Goal: Task Accomplishment & Management: Manage account settings

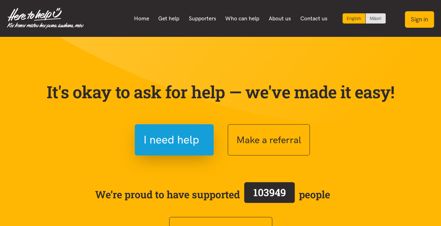
click at [423, 16] on button "Sign in" at bounding box center [418, 19] width 29 height 16
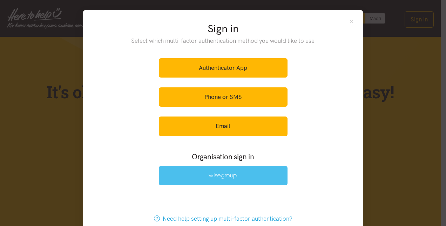
click at [222, 175] on img at bounding box center [223, 176] width 29 height 6
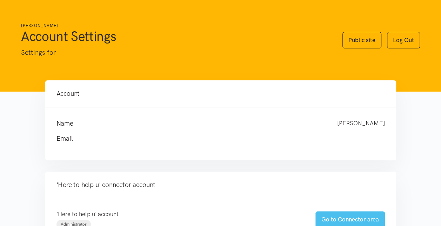
click at [331, 217] on link "Go to Connector area" at bounding box center [349, 219] width 69 height 16
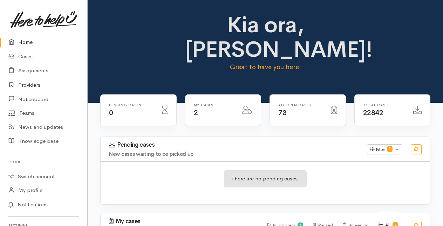
click at [30, 85] on link "Providers" at bounding box center [43, 85] width 87 height 14
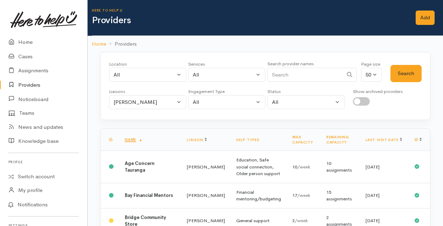
click at [287, 69] on input "Search" at bounding box center [305, 75] width 76 height 14
type input "problem"
click at [400, 71] on button "Search" at bounding box center [405, 73] width 31 height 17
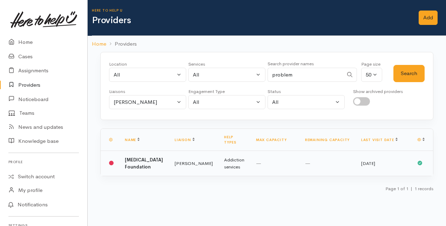
click at [158, 158] on td "Problem Gambling Foundation" at bounding box center [144, 163] width 50 height 25
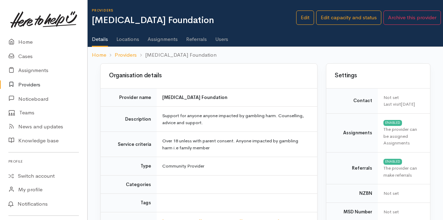
click at [222, 38] on link "Users" at bounding box center [221, 37] width 13 height 20
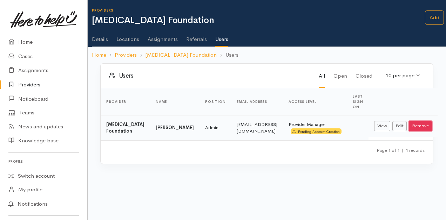
click at [415, 123] on button "Remove" at bounding box center [420, 126] width 23 height 10
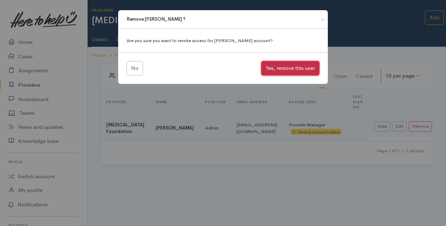
click at [278, 67] on button "Yes, remove this user" at bounding box center [290, 68] width 58 height 14
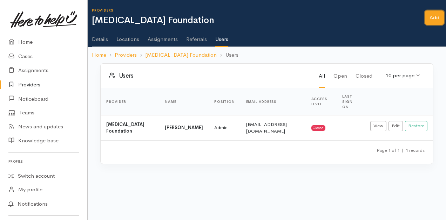
click at [434, 20] on link "Add" at bounding box center [434, 18] width 19 height 14
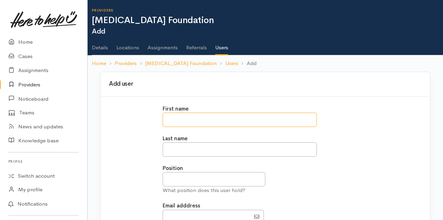
click at [183, 122] on input "text" at bounding box center [240, 120] width 154 height 14
type input "********"
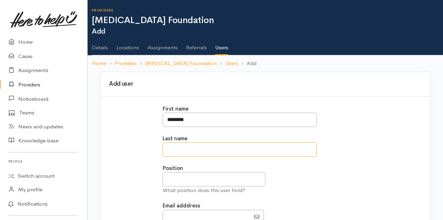
click at [172, 147] on input "text" at bounding box center [240, 150] width 154 height 14
click at [170, 148] on input "******" at bounding box center [240, 150] width 154 height 14
type input "******"
click at [171, 174] on input "text" at bounding box center [214, 179] width 103 height 14
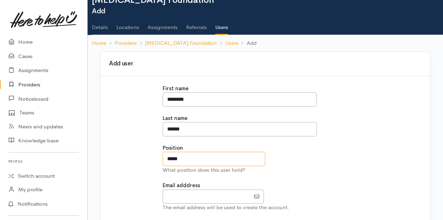
scroll to position [35, 0]
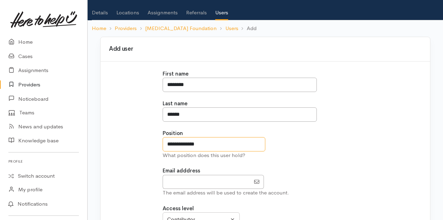
type input "**********"
click at [176, 182] on input "EmailAddress" at bounding box center [207, 182] width 88 height 14
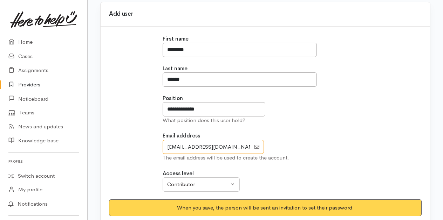
scroll to position [105, 0]
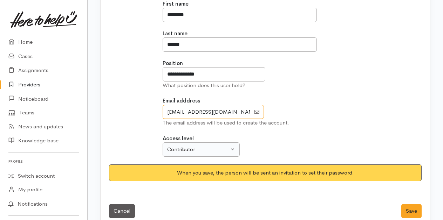
type input "referrals@pgf.nz"
click at [221, 147] on div "Contributor" at bounding box center [198, 150] width 62 height 8
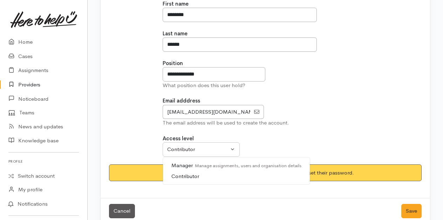
click at [184, 165] on span "Manager Manage assignments, users and organisation details" at bounding box center [236, 166] width 130 height 8
select select "true"
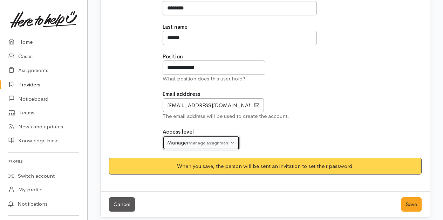
scroll to position [115, 0]
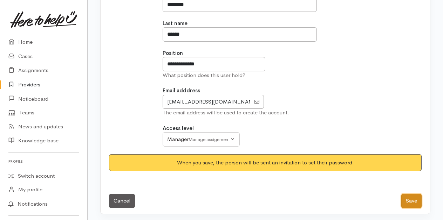
click at [413, 200] on button "Save" at bounding box center [411, 201] width 20 height 14
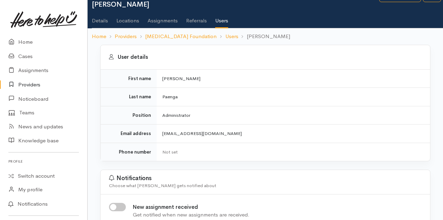
scroll to position [70, 0]
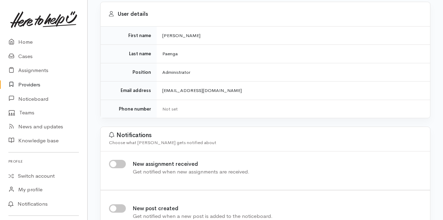
click at [120, 161] on input "New assignment received" at bounding box center [117, 164] width 17 height 8
checkbox input "true"
click at [22, 42] on link "Home" at bounding box center [43, 42] width 87 height 14
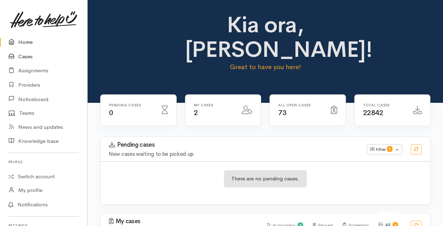
click at [26, 56] on link "Cases" at bounding box center [43, 56] width 87 height 14
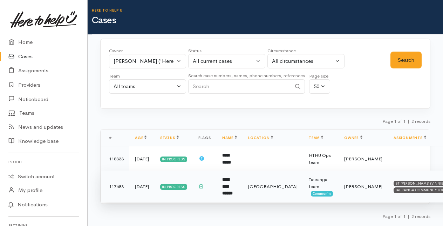
click at [222, 193] on b "**********" at bounding box center [227, 186] width 11 height 18
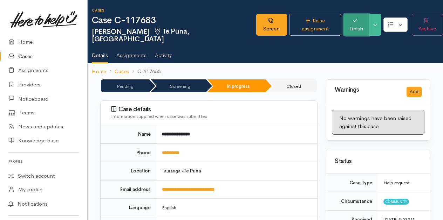
click at [354, 18] on button "Finish" at bounding box center [357, 25] width 26 height 22
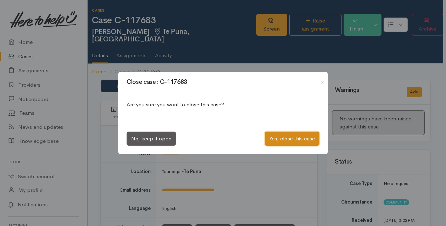
click at [295, 139] on button "Yes, close this case" at bounding box center [292, 138] width 55 height 14
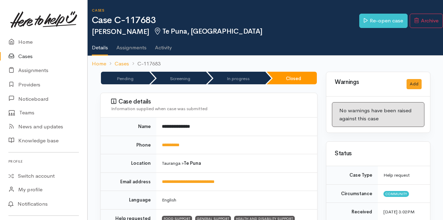
click at [23, 54] on link "Cases" at bounding box center [43, 56] width 87 height 14
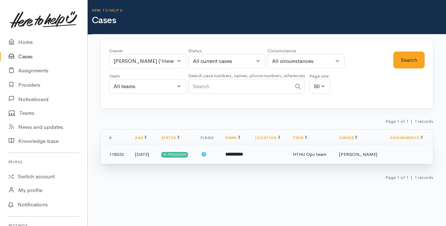
click at [232, 152] on b "**********" at bounding box center [234, 154] width 18 height 5
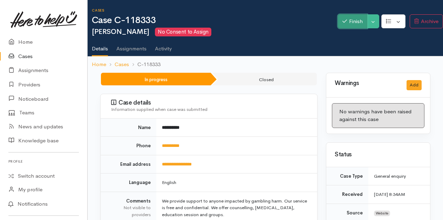
click at [351, 20] on button "Finish" at bounding box center [352, 21] width 29 height 14
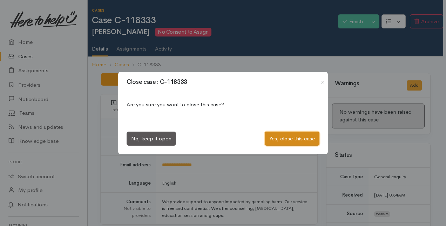
click at [290, 139] on button "Yes, close this case" at bounding box center [292, 138] width 55 height 14
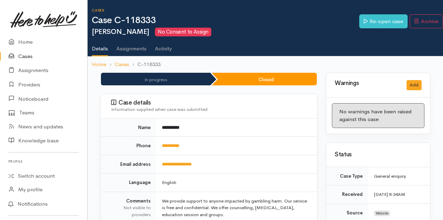
click at [28, 55] on link "Cases" at bounding box center [43, 56] width 87 height 14
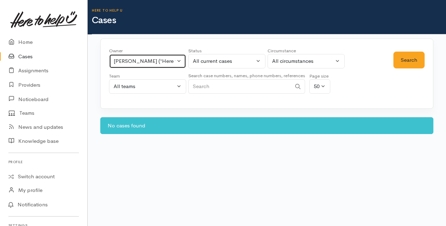
click at [181, 61] on button "Amanda Gabb ('Here to help u')" at bounding box center [147, 61] width 77 height 14
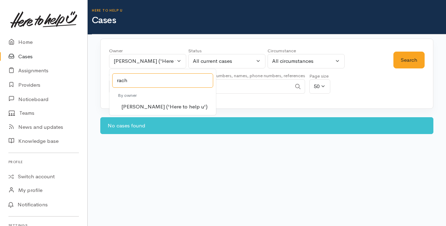
type input "rach"
click at [140, 107] on span "Rachel Proctor ('Here to help u')" at bounding box center [164, 107] width 86 height 8
select select "1612"
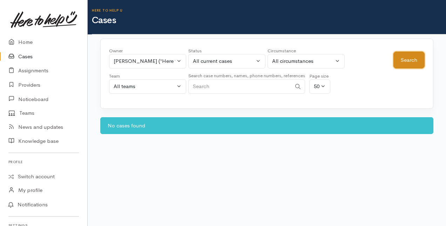
click at [404, 62] on button "Search" at bounding box center [408, 60] width 31 height 17
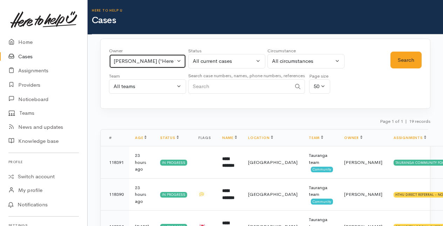
click at [179, 59] on button "Rachel Proctor ('Here to help u')" at bounding box center [147, 61] width 77 height 14
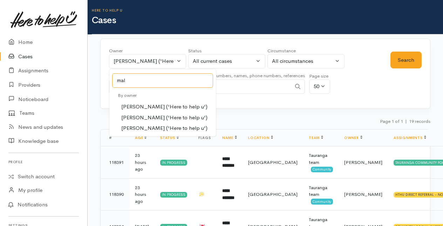
type input "mal"
click at [145, 115] on span "Malia Stowers ('Here to help u')" at bounding box center [164, 118] width 86 height 8
select select "1613"
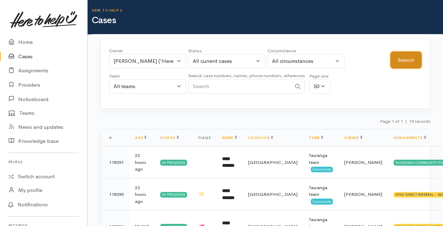
click at [407, 59] on button "Search" at bounding box center [405, 60] width 31 height 17
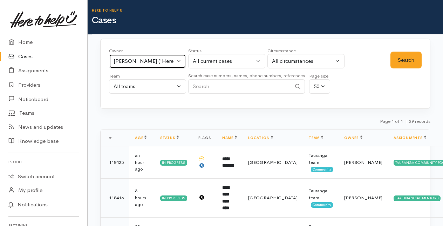
click at [175, 60] on button "Malia Stowers ('Here to help u')" at bounding box center [147, 61] width 77 height 14
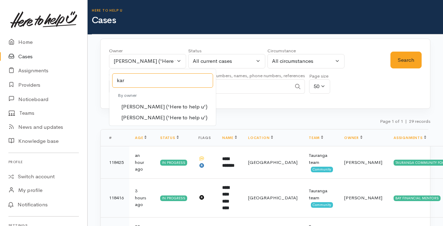
type input "kar"
click at [134, 107] on span "Karli Morris ('Here to help u')" at bounding box center [164, 107] width 86 height 8
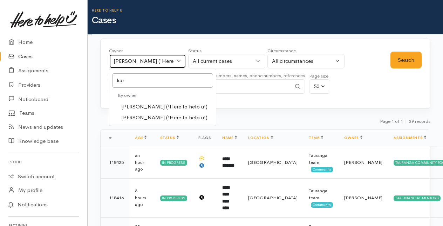
select select "435"
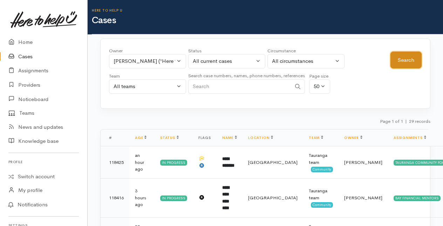
click at [407, 57] on button "Search" at bounding box center [405, 60] width 31 height 17
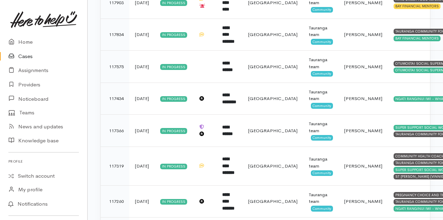
scroll to position [519, 0]
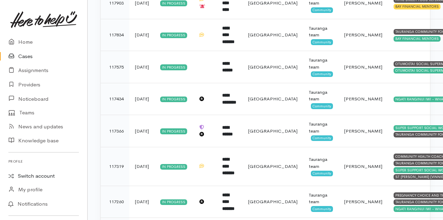
click at [28, 177] on link "Switch account" at bounding box center [43, 177] width 87 height 14
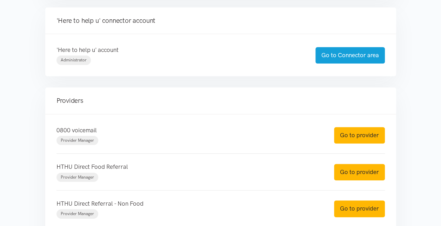
scroll to position [175, 0]
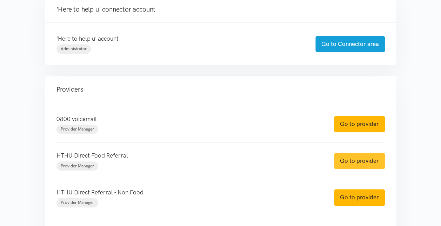
click at [356, 160] on link "Go to provider" at bounding box center [359, 160] width 51 height 16
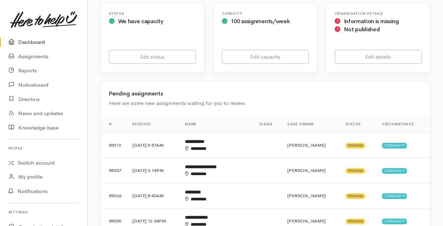
scroll to position [140, 0]
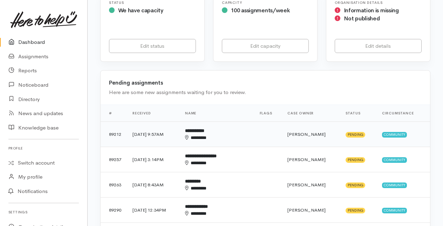
click at [224, 136] on div "********" at bounding box center [211, 137] width 52 height 7
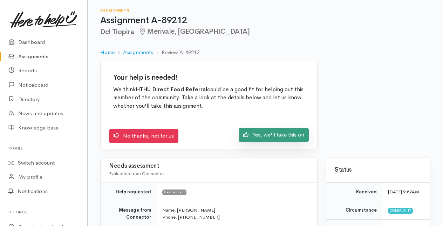
click at [268, 132] on link "Yes, we'll take this on" at bounding box center [274, 135] width 70 height 14
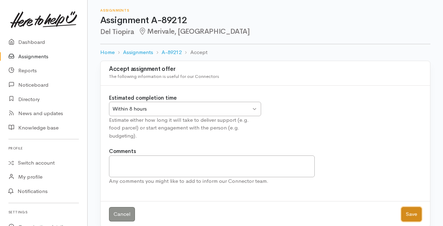
click at [408, 207] on button "Save" at bounding box center [411, 214] width 20 height 14
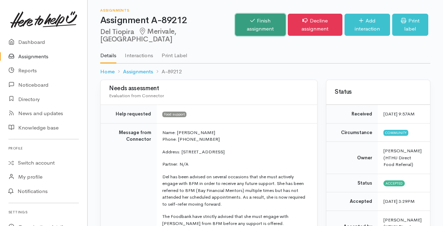
click at [244, 27] on link "Finish assignment" at bounding box center [260, 25] width 50 height 22
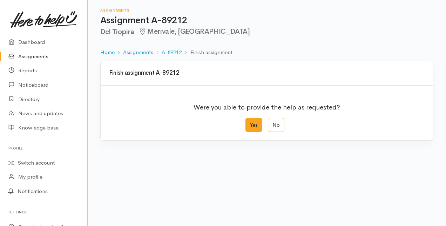
click at [258, 125] on label "Yes" at bounding box center [253, 125] width 17 height 14
click at [250, 122] on input "Yes" at bounding box center [247, 120] width 5 height 5
radio input "true"
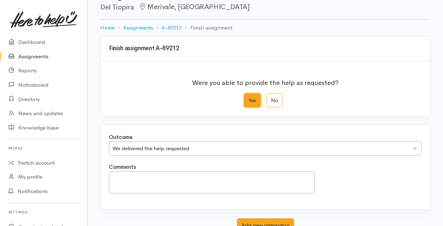
scroll to position [77, 0]
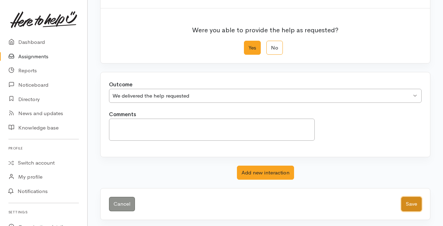
click at [408, 199] on button "Save" at bounding box center [411, 204] width 20 height 14
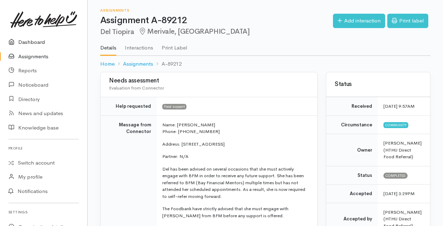
click at [35, 42] on link "Dashboard" at bounding box center [43, 42] width 87 height 14
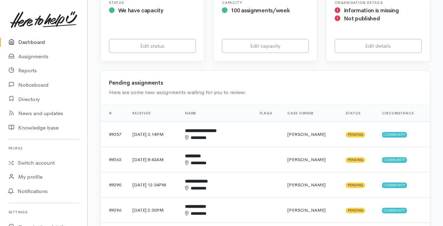
scroll to position [175, 0]
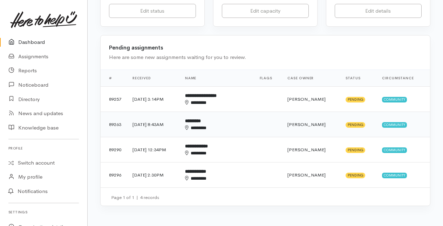
click at [216, 124] on div "********" at bounding box center [211, 127] width 52 height 7
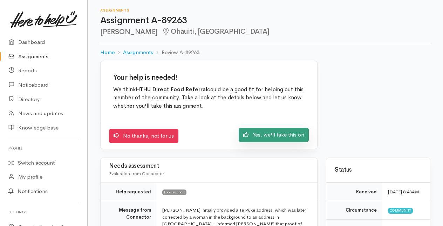
click at [280, 133] on link "Yes, we'll take this on" at bounding box center [274, 135] width 70 height 14
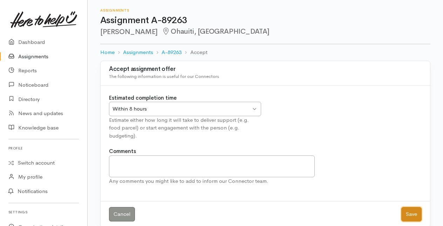
click at [419, 207] on button "Save" at bounding box center [411, 214] width 20 height 14
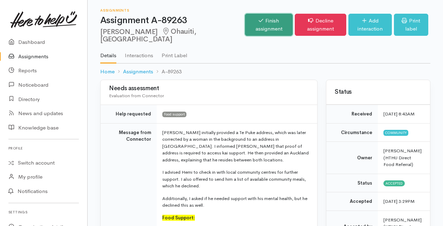
click at [245, 21] on link "Finish assignment" at bounding box center [269, 25] width 48 height 22
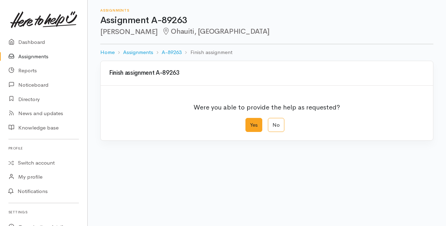
click at [254, 125] on label "Yes" at bounding box center [253, 125] width 17 height 14
click at [250, 122] on input "Yes" at bounding box center [247, 120] width 5 height 5
radio input "true"
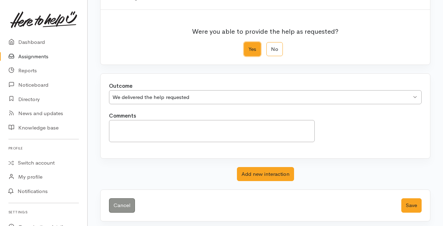
scroll to position [77, 0]
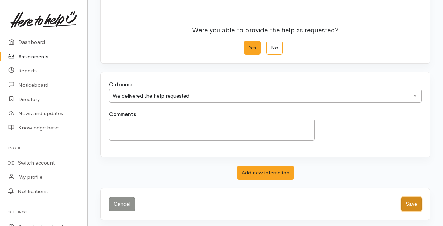
click at [409, 200] on button "Save" at bounding box center [411, 204] width 20 height 14
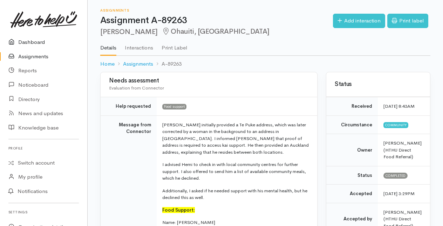
click at [32, 39] on link "Dashboard" at bounding box center [43, 42] width 87 height 14
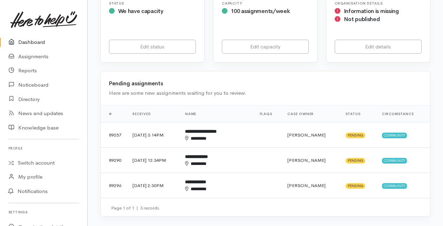
scroll to position [140, 0]
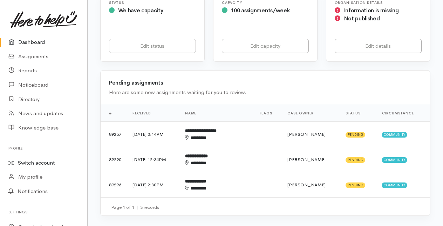
click at [27, 162] on link "Switch account" at bounding box center [43, 163] width 87 height 14
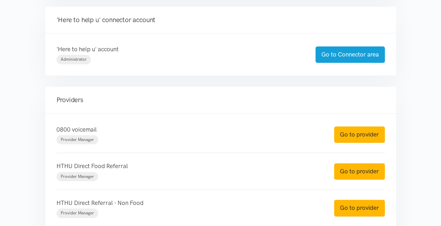
scroll to position [175, 0]
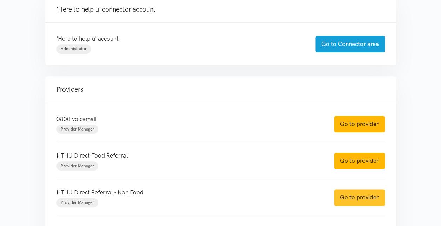
click at [354, 196] on link "Go to provider" at bounding box center [359, 197] width 51 height 16
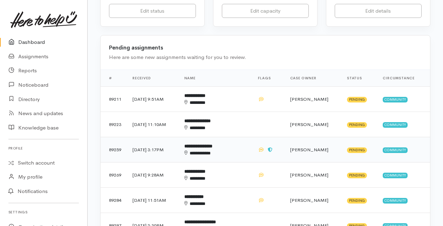
scroll to position [210, 0]
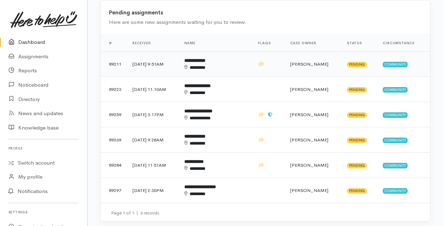
click at [213, 64] on div "********" at bounding box center [210, 67] width 53 height 7
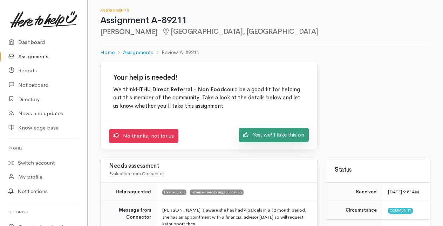
click at [263, 134] on link "Yes, we'll take this on" at bounding box center [274, 135] width 70 height 14
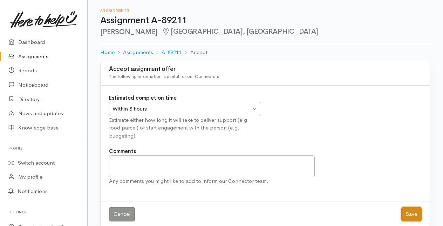
click at [413, 207] on button "Save" at bounding box center [411, 214] width 20 height 14
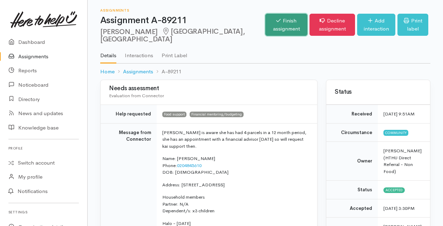
click at [276, 20] on icon at bounding box center [278, 20] width 5 height 5
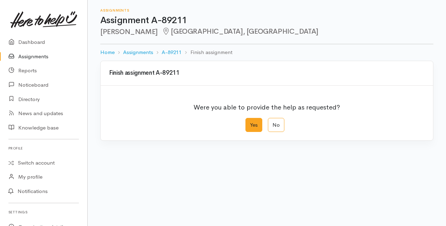
click at [254, 124] on label "Yes" at bounding box center [253, 125] width 17 height 14
click at [250, 122] on input "Yes" at bounding box center [247, 120] width 5 height 5
radio input "true"
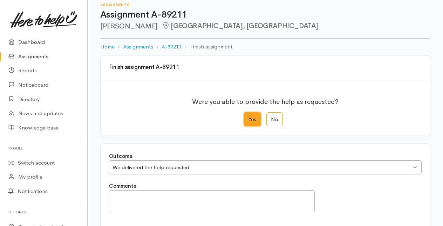
scroll to position [77, 0]
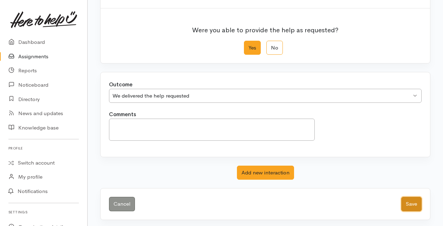
click at [414, 201] on button "Save" at bounding box center [411, 204] width 20 height 14
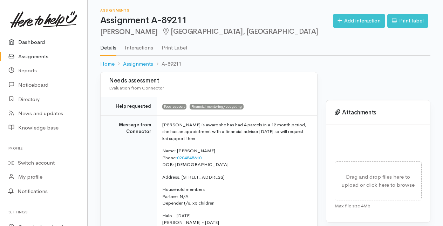
click at [27, 42] on link "Dashboard" at bounding box center [43, 42] width 87 height 14
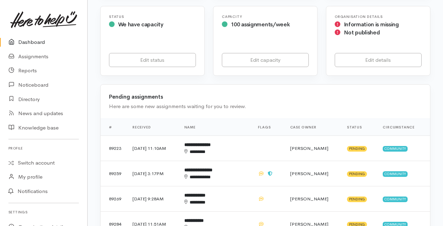
scroll to position [140, 0]
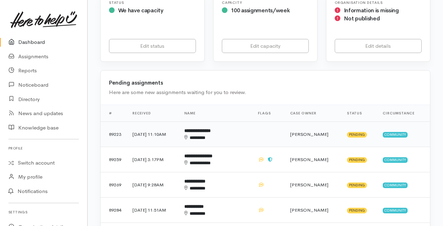
click at [211, 132] on b "**********" at bounding box center [197, 130] width 26 height 5
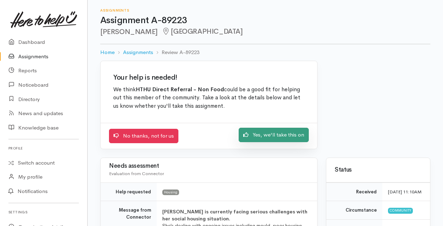
click at [273, 136] on link "Yes, we'll take this on" at bounding box center [274, 135] width 70 height 14
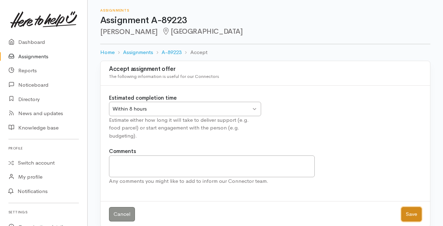
click at [415, 207] on button "Save" at bounding box center [411, 214] width 20 height 14
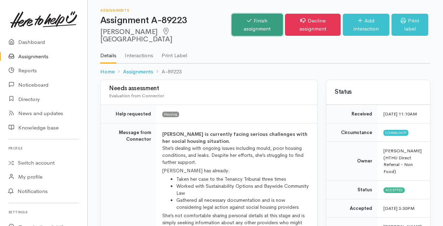
click at [232, 20] on link "Finish assignment" at bounding box center [258, 25] width 52 height 22
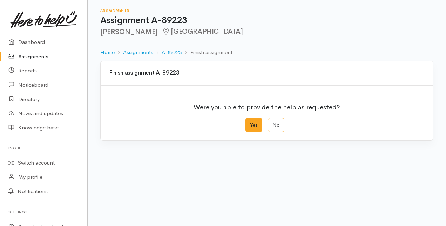
click at [252, 124] on label "Yes" at bounding box center [253, 125] width 17 height 14
click at [250, 122] on input "Yes" at bounding box center [247, 120] width 5 height 5
radio input "true"
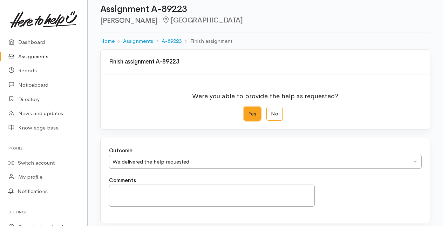
scroll to position [77, 0]
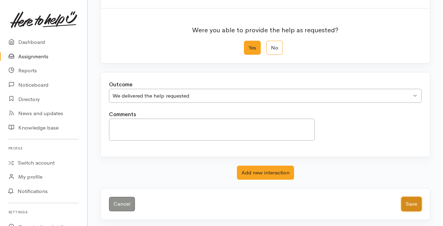
click at [417, 200] on button "Save" at bounding box center [411, 204] width 20 height 14
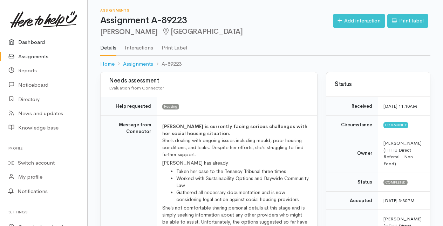
click at [32, 41] on link "Dashboard" at bounding box center [43, 42] width 87 height 14
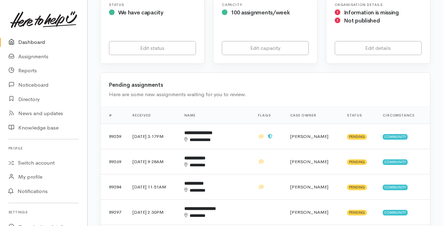
scroll to position [140, 0]
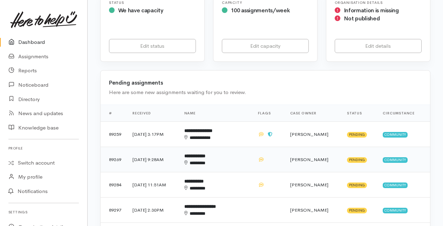
click at [205, 156] on b "**********" at bounding box center [194, 156] width 21 height 5
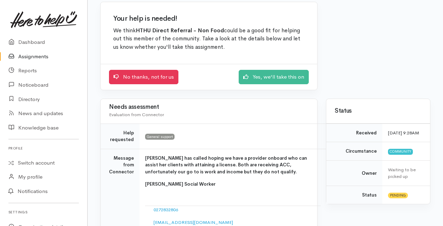
scroll to position [70, 0]
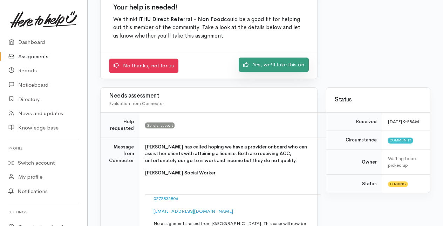
click at [273, 62] on link "Yes, we'll take this on" at bounding box center [274, 64] width 70 height 14
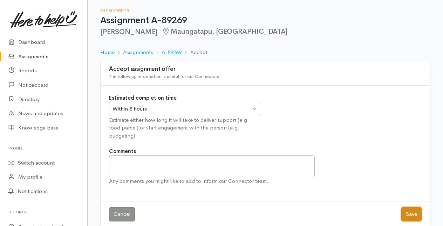
click at [412, 207] on button "Save" at bounding box center [411, 214] width 20 height 14
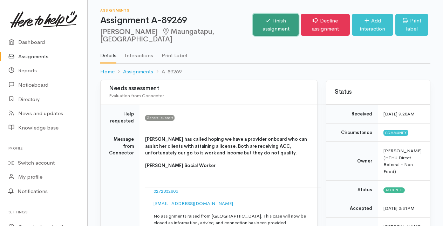
click at [253, 23] on link "Finish assignment" at bounding box center [276, 25] width 46 height 22
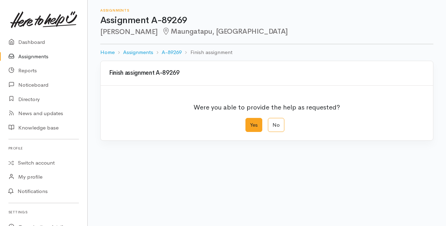
click at [257, 125] on label "Yes" at bounding box center [253, 125] width 17 height 14
click at [250, 122] on input "Yes" at bounding box center [247, 120] width 5 height 5
radio input "true"
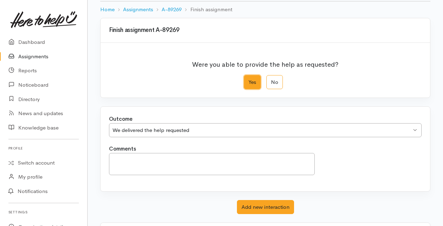
scroll to position [77, 0]
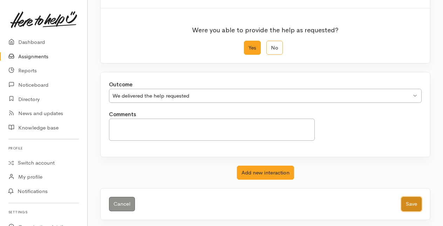
click at [410, 199] on button "Save" at bounding box center [411, 204] width 20 height 14
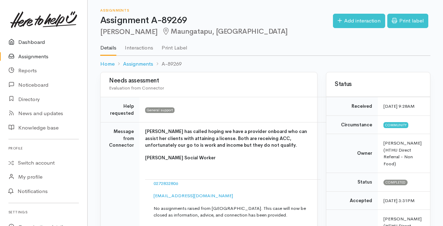
click at [29, 42] on link "Dashboard" at bounding box center [43, 42] width 87 height 14
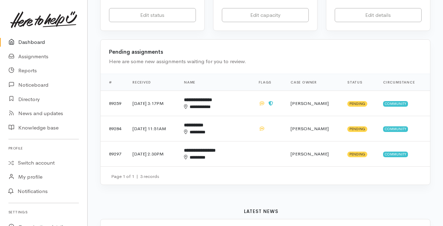
scroll to position [175, 0]
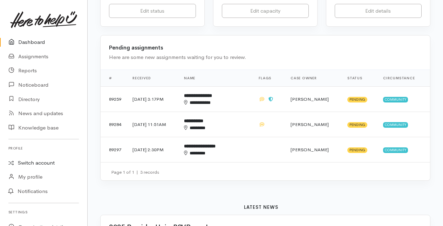
click at [21, 163] on link "Switch account" at bounding box center [43, 163] width 87 height 14
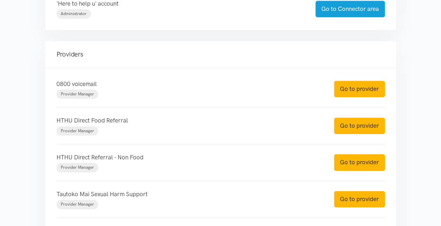
scroll to position [245, 0]
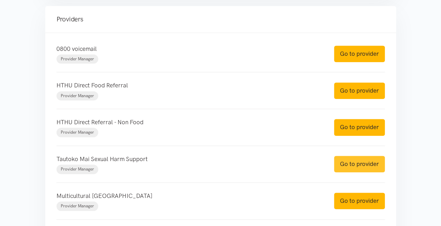
click at [356, 162] on link "Go to provider" at bounding box center [359, 164] width 51 height 16
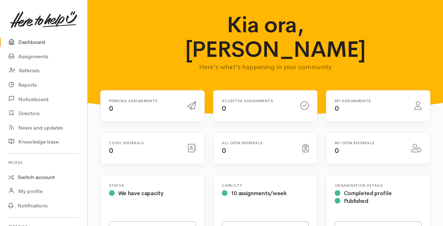
click at [28, 175] on link "Switch account" at bounding box center [43, 177] width 87 height 14
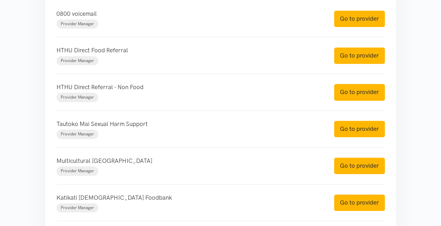
scroll to position [315, 0]
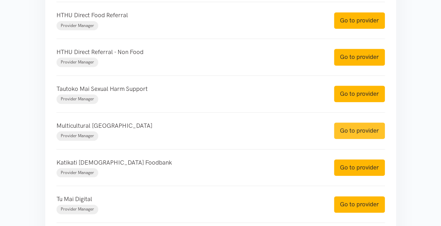
click at [345, 128] on link "Go to provider" at bounding box center [359, 130] width 51 height 16
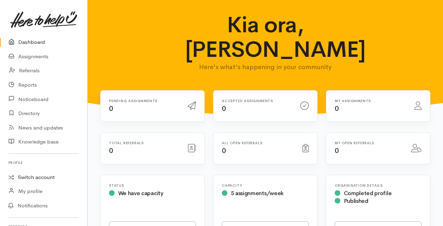
click at [41, 176] on link "Switch account" at bounding box center [43, 177] width 87 height 14
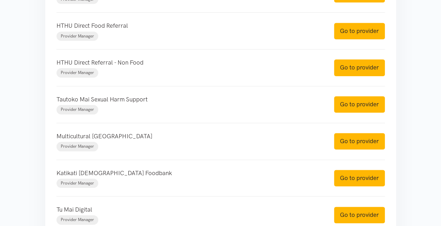
scroll to position [315, 0]
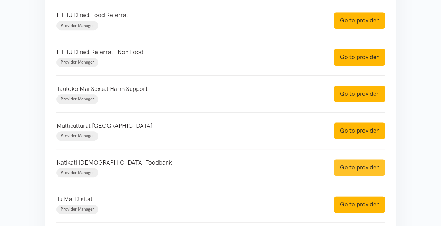
click at [343, 166] on link "Go to provider" at bounding box center [359, 167] width 51 height 16
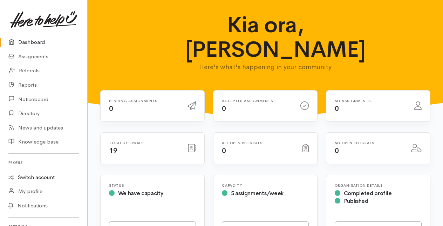
click at [26, 177] on link "Switch account" at bounding box center [43, 177] width 87 height 14
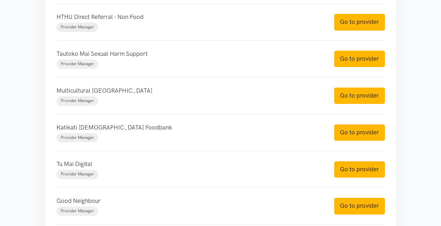
scroll to position [386, 0]
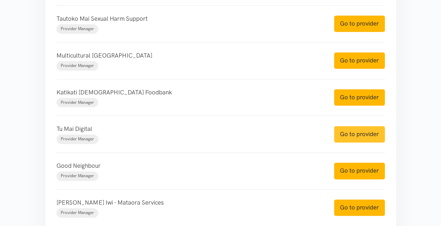
click at [352, 132] on link "Go to provider" at bounding box center [359, 134] width 51 height 16
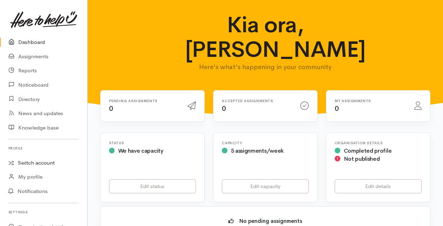
click at [36, 164] on link "Switch account" at bounding box center [43, 163] width 87 height 14
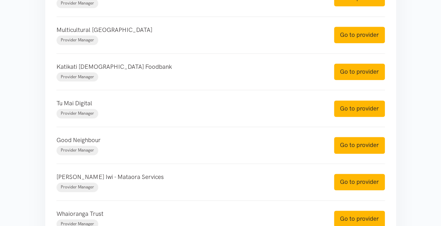
scroll to position [421, 0]
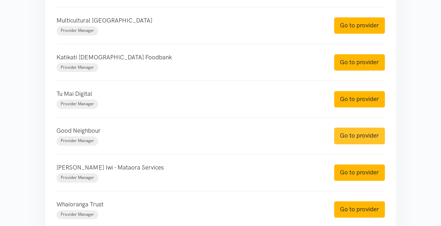
click at [346, 135] on link "Go to provider" at bounding box center [359, 135] width 51 height 16
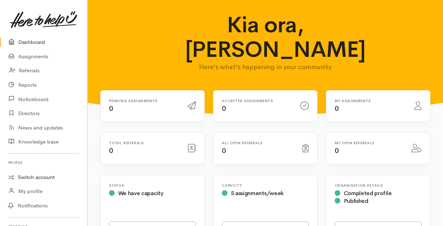
click at [37, 176] on link "Switch account" at bounding box center [43, 177] width 87 height 14
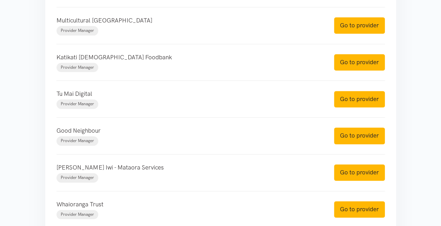
scroll to position [456, 0]
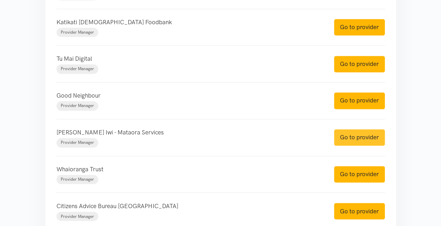
click at [341, 136] on link "Go to provider" at bounding box center [359, 137] width 51 height 16
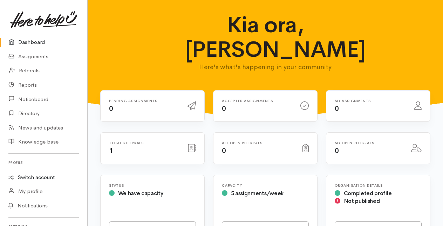
click at [29, 177] on link "Switch account" at bounding box center [43, 177] width 87 height 14
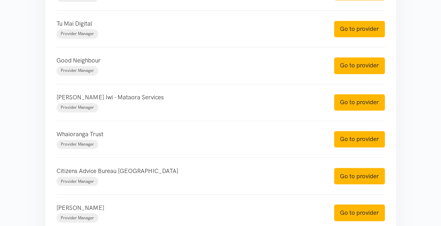
scroll to position [526, 0]
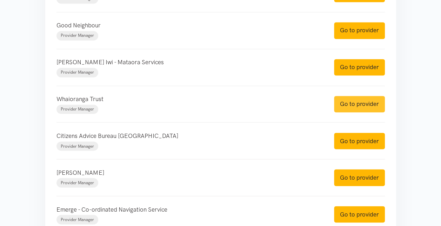
click at [359, 104] on link "Go to provider" at bounding box center [359, 104] width 51 height 16
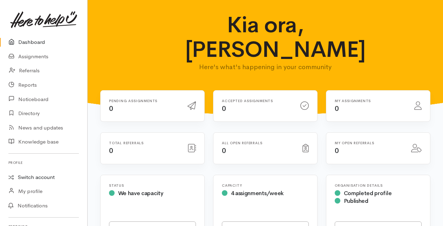
click at [27, 175] on link "Switch account" at bounding box center [43, 177] width 87 height 14
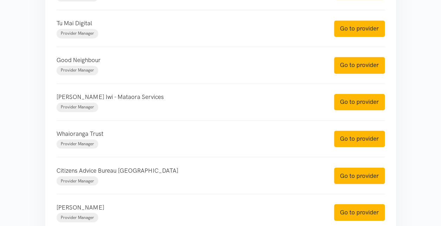
scroll to position [526, 0]
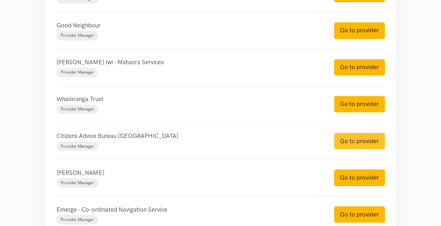
click at [353, 140] on link "Go to provider" at bounding box center [359, 140] width 51 height 16
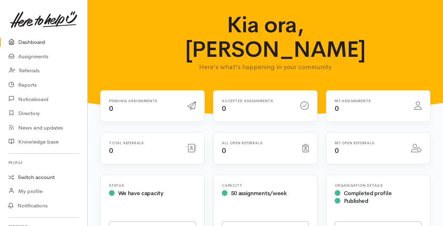
click at [30, 178] on link "Switch account" at bounding box center [43, 177] width 87 height 14
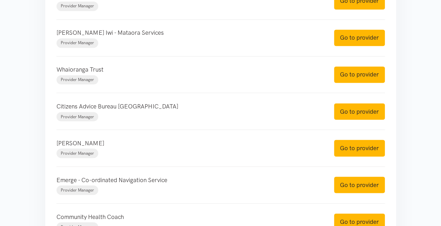
scroll to position [561, 0]
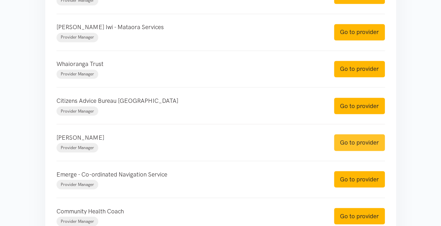
click at [347, 141] on link "Go to provider" at bounding box center [359, 142] width 51 height 16
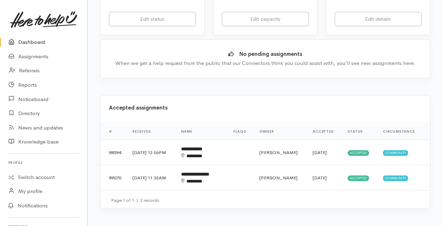
scroll to position [210, 0]
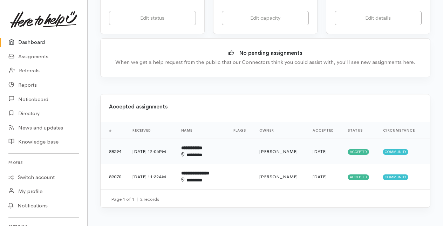
click at [213, 151] on div "********" at bounding box center [199, 154] width 37 height 7
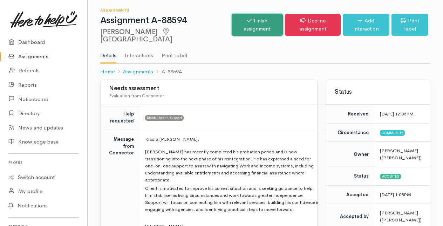
click at [232, 20] on link "Finish assignment" at bounding box center [258, 25] width 52 height 22
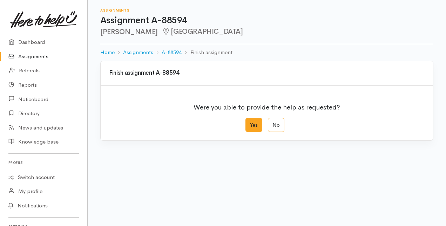
click at [251, 125] on label "Yes" at bounding box center [253, 125] width 17 height 14
click at [250, 122] on input "Yes" at bounding box center [247, 120] width 5 height 5
radio input "true"
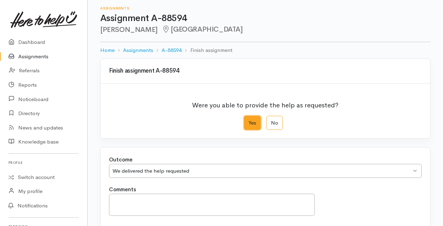
scroll to position [77, 0]
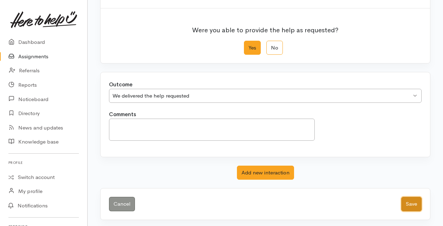
click at [416, 198] on button "Save" at bounding box center [411, 204] width 20 height 14
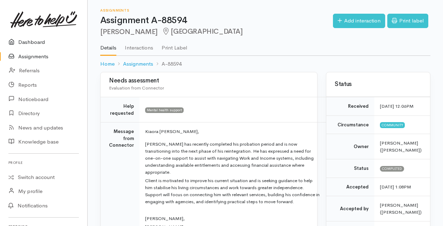
click at [27, 40] on link "Dashboard" at bounding box center [43, 42] width 87 height 14
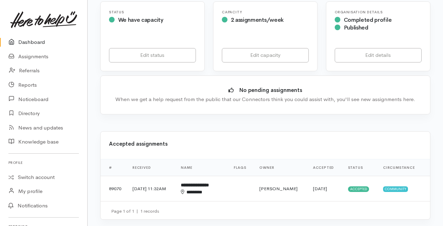
scroll to position [210, 0]
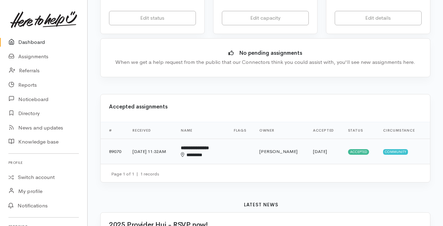
click at [212, 151] on div "********" at bounding box center [200, 154] width 38 height 7
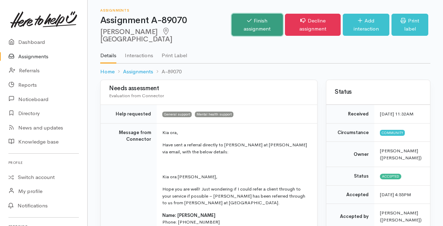
click at [232, 21] on link "Finish assignment" at bounding box center [258, 25] width 52 height 22
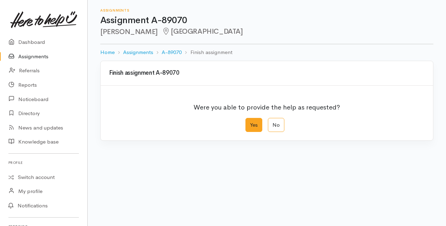
click at [250, 124] on label "Yes" at bounding box center [253, 125] width 17 height 14
click at [250, 122] on input "Yes" at bounding box center [247, 120] width 5 height 5
radio input "true"
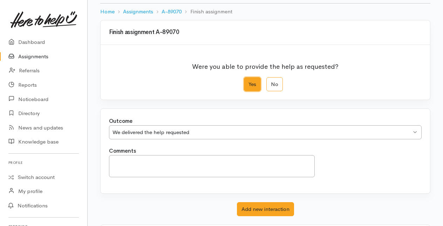
scroll to position [77, 0]
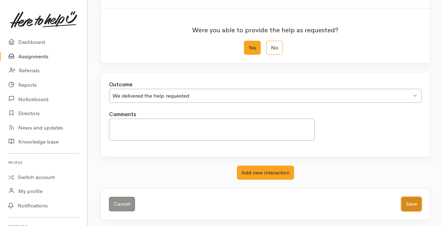
click at [407, 199] on button "Save" at bounding box center [411, 204] width 20 height 14
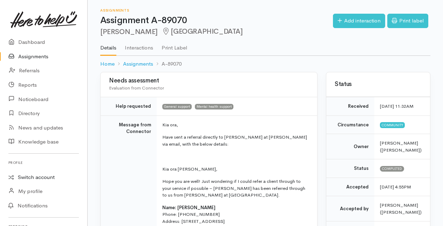
click at [26, 176] on link "Switch account" at bounding box center [43, 177] width 87 height 14
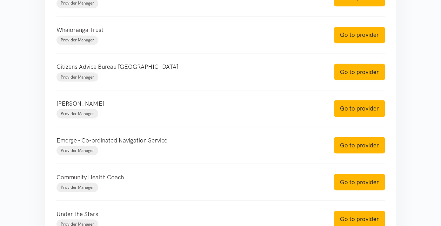
scroll to position [596, 0]
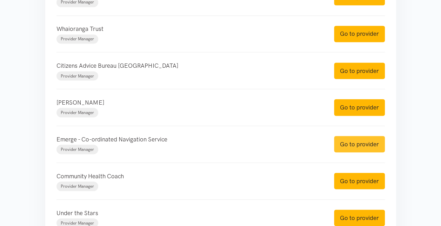
click at [356, 136] on link "Go to provider" at bounding box center [359, 144] width 51 height 16
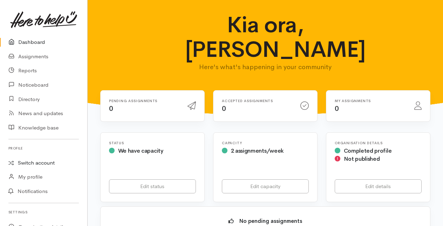
click at [25, 162] on link "Switch account" at bounding box center [43, 163] width 87 height 14
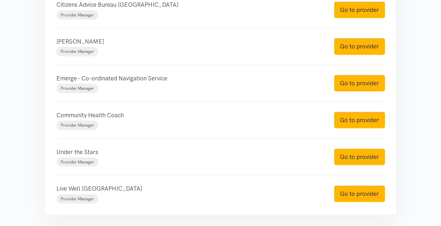
scroll to position [666, 0]
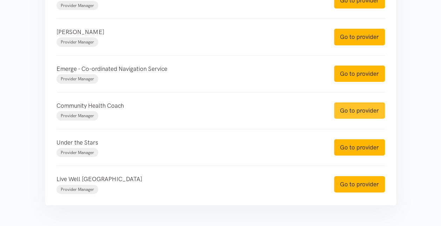
click at [356, 111] on link "Go to provider" at bounding box center [359, 110] width 51 height 16
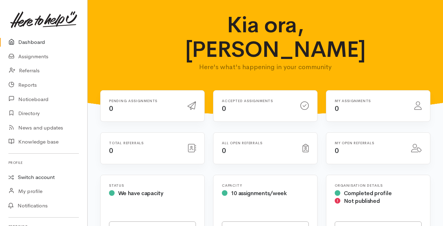
click at [32, 175] on link "Switch account" at bounding box center [43, 177] width 87 height 14
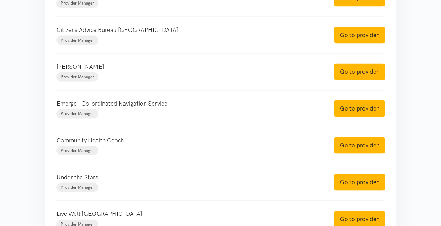
scroll to position [666, 0]
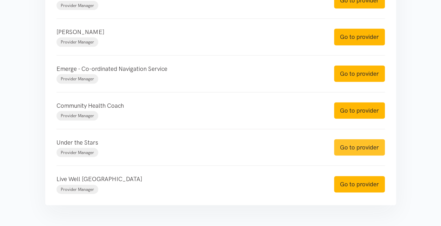
click at [352, 141] on link "Go to provider" at bounding box center [359, 147] width 51 height 16
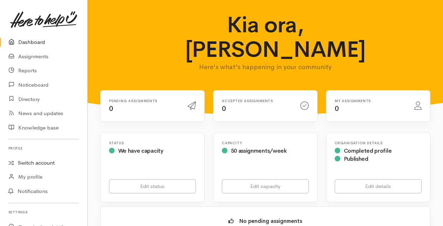
click at [31, 161] on link "Switch account" at bounding box center [43, 163] width 87 height 14
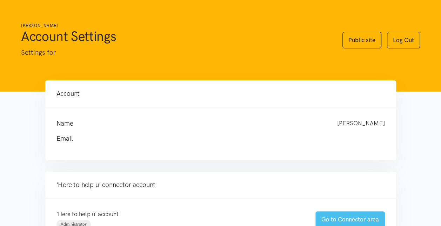
click at [341, 218] on link "Go to Connector area" at bounding box center [349, 219] width 69 height 16
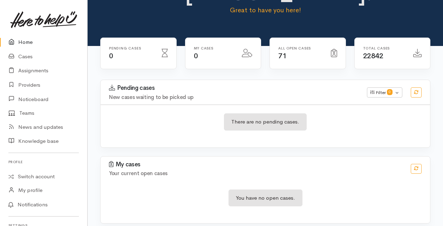
scroll to position [62, 0]
